Goal: Information Seeking & Learning: Learn about a topic

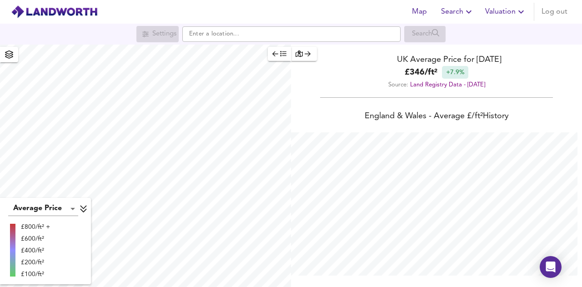
scroll to position [287, 582]
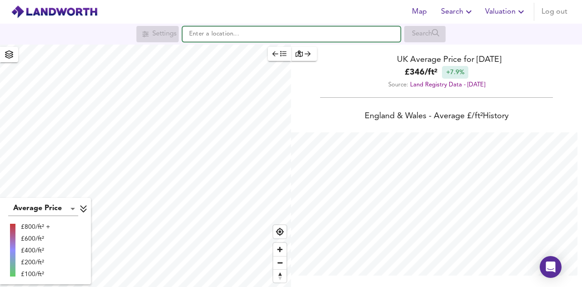
click at [325, 40] on input "text" at bounding box center [291, 33] width 218 height 15
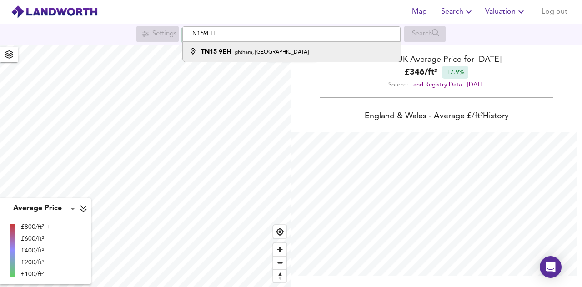
click at [294, 58] on li "[STREET_ADDRESS]" at bounding box center [291, 52] width 217 height 20
type input "[STREET_ADDRESS]"
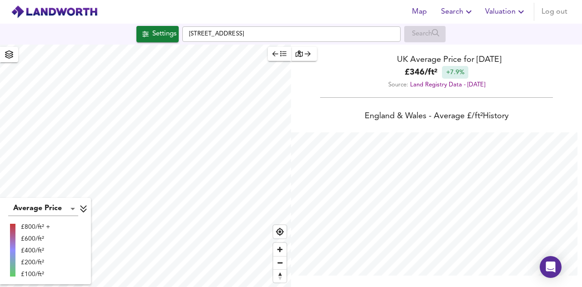
checkbox input "false"
checkbox input "true"
